Goal: Information Seeking & Learning: Learn about a topic

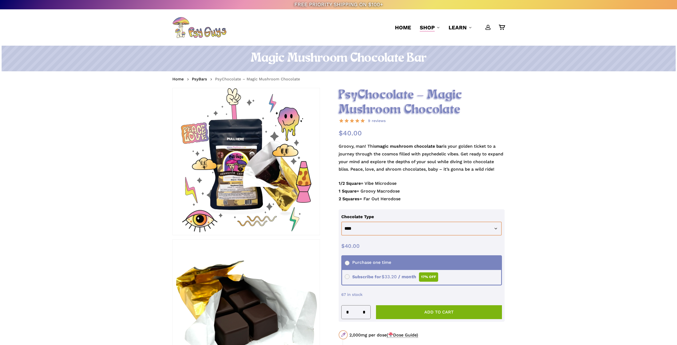
click at [218, 31] on img "Main Menu" at bounding box center [199, 27] width 54 height 21
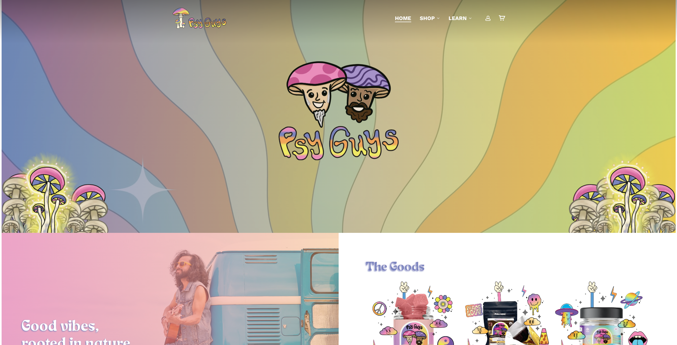
scroll to position [187, 0]
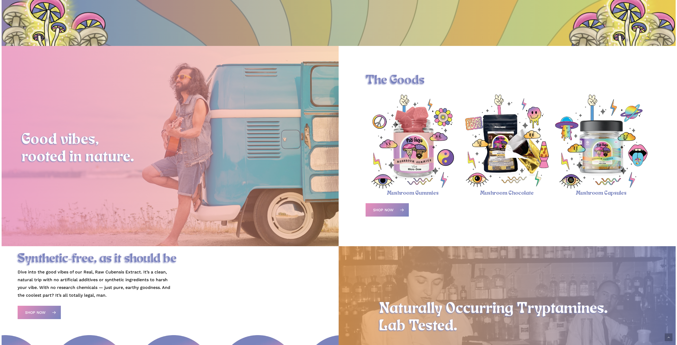
click at [606, 154] on img "Magic Mushroom Capsules" at bounding box center [601, 141] width 94 height 94
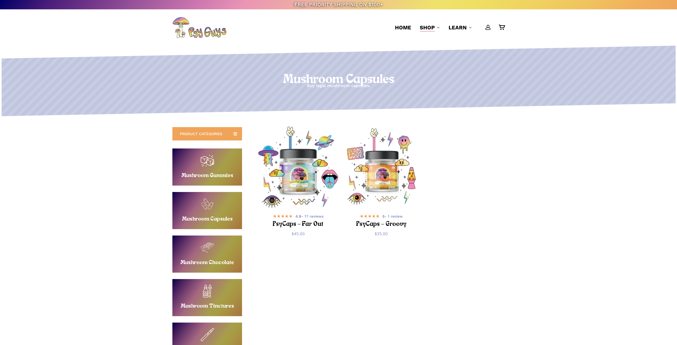
click at [307, 182] on img "PsyCaps - Far Out" at bounding box center [297, 166] width 81 height 81
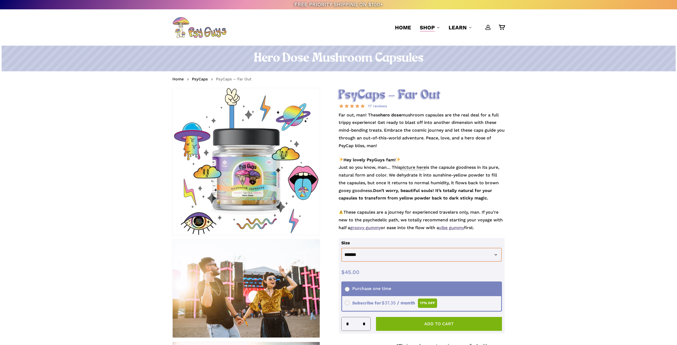
click at [414, 170] on p "Hey lovely PsyGuys fam! Just so you know, man… This picture here is the capsule…" at bounding box center [421, 182] width 166 height 53
click at [415, 166] on span "picture here" at bounding box center [413, 167] width 26 height 5
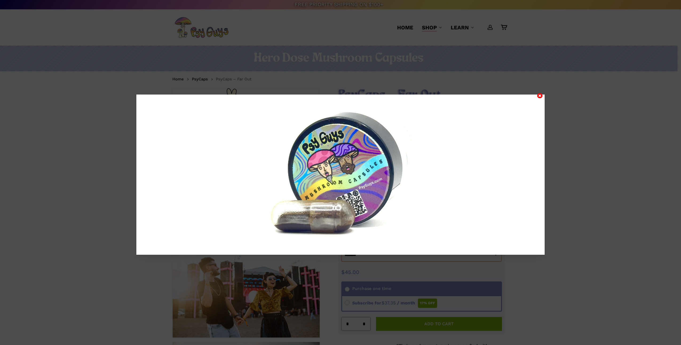
click at [92, 105] on div at bounding box center [340, 172] width 681 height 345
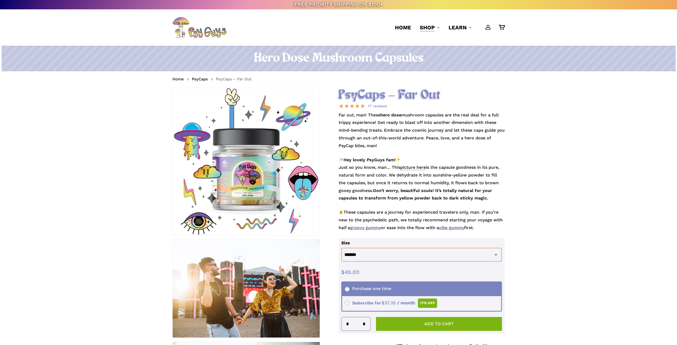
click at [196, 31] on img "Main Menu" at bounding box center [199, 27] width 54 height 21
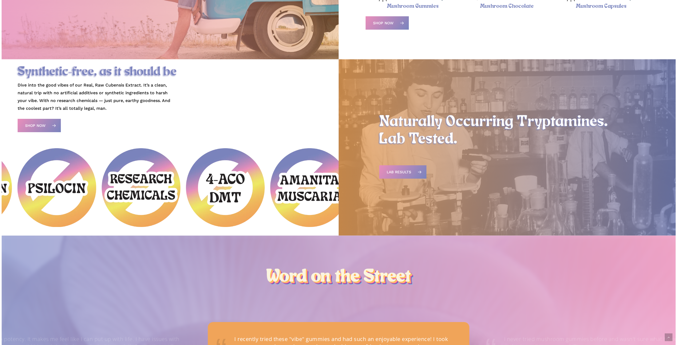
scroll to position [240, 0]
